Goal: Transaction & Acquisition: Purchase product/service

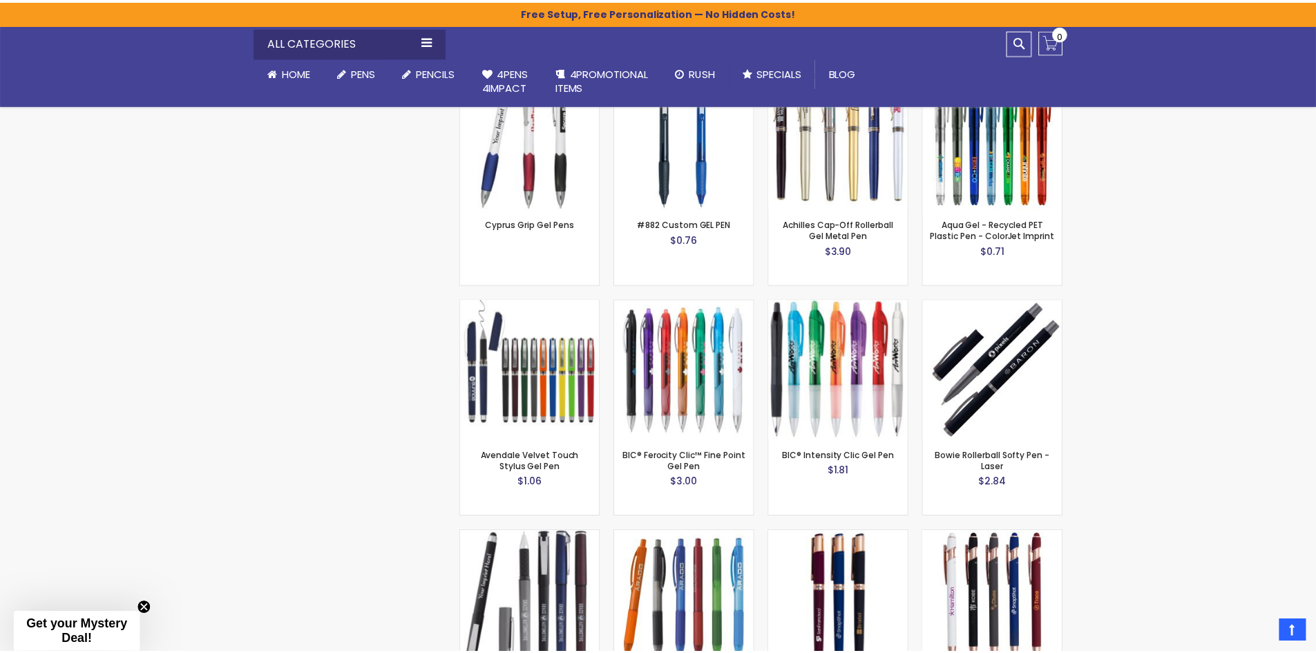
scroll to position [2305, 0]
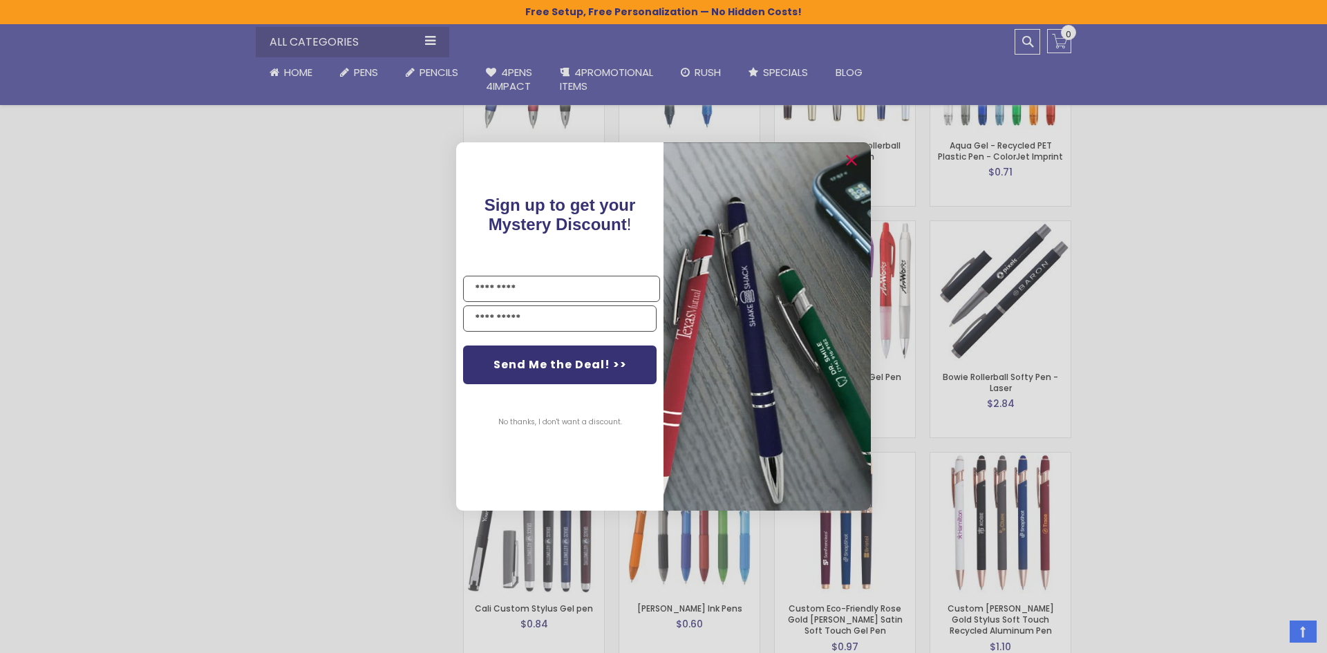
click at [250, 440] on div "Close dialog Sign up to get your Mystery Discount ! Name Email Send Me the Deal…" at bounding box center [663, 326] width 1327 height 653
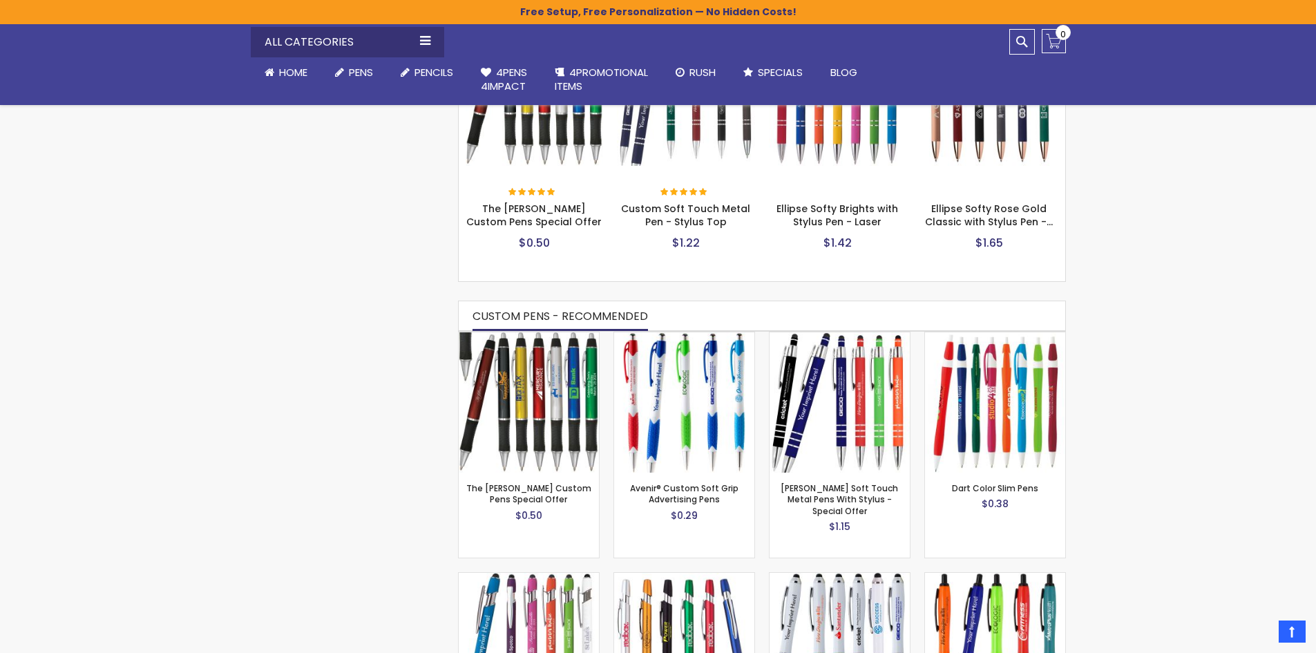
scroll to position [715, 0]
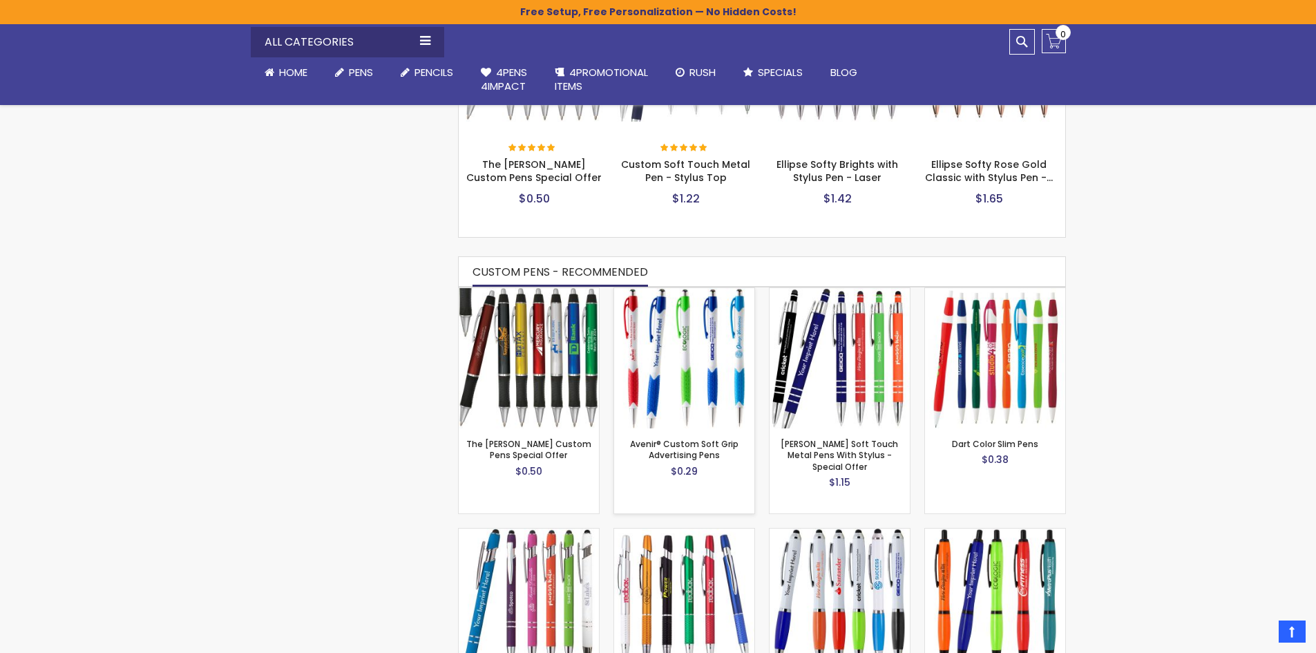
click at [694, 412] on img at bounding box center [684, 358] width 140 height 140
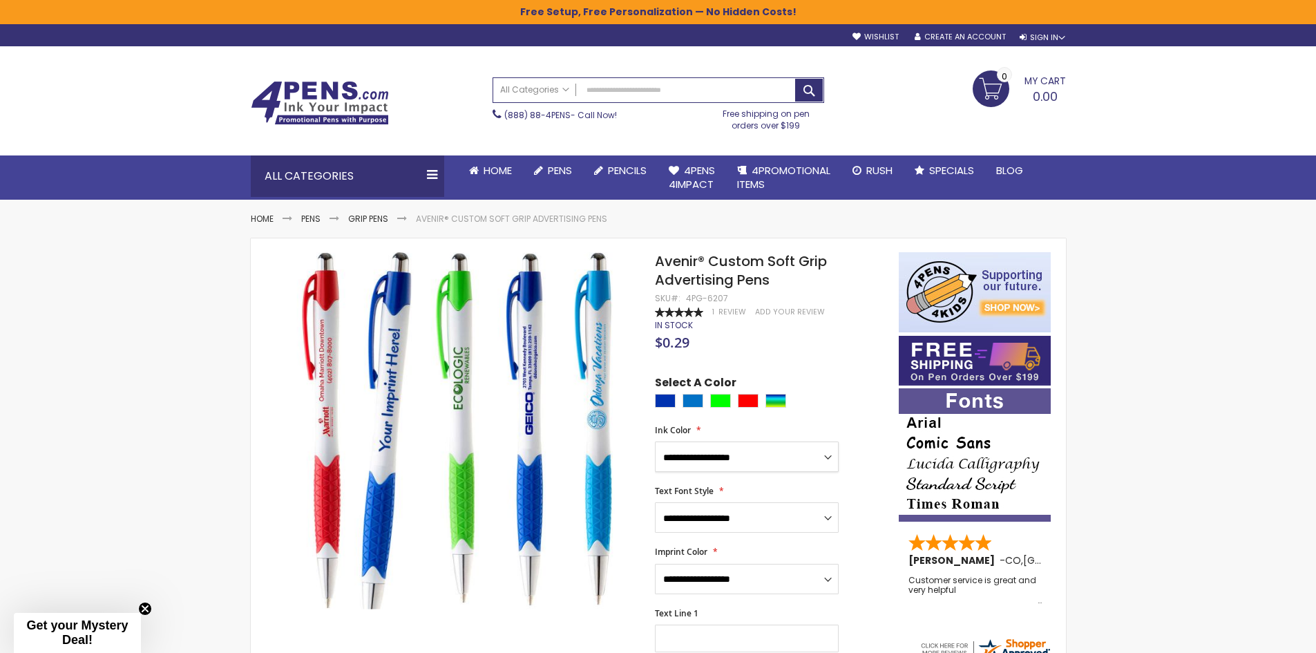
click at [753, 457] on select "**********" at bounding box center [747, 457] width 184 height 30
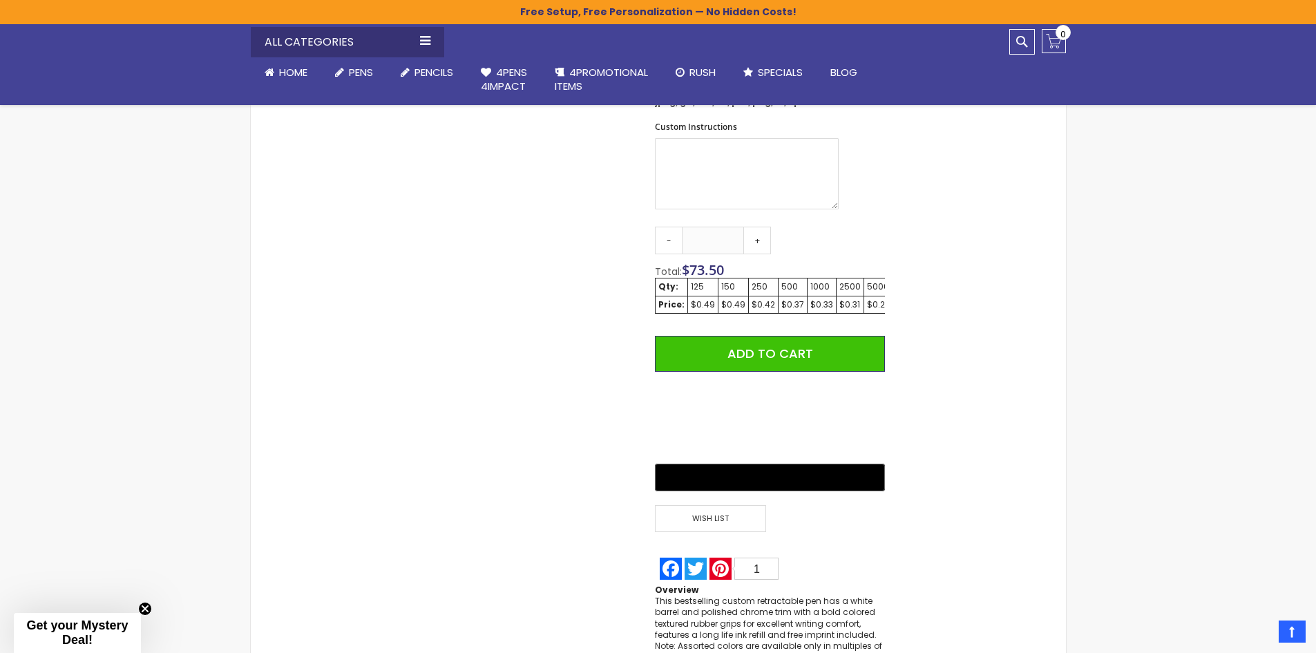
scroll to position [898, 0]
